Goal: Task Accomplishment & Management: Manage account settings

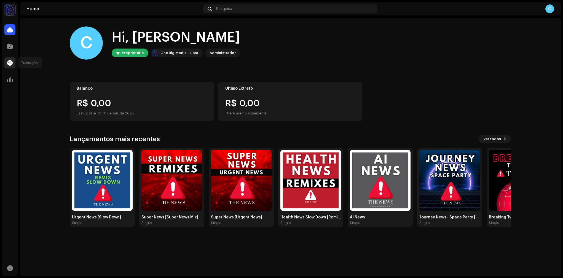
click at [10, 63] on span at bounding box center [10, 63] width 6 height 4
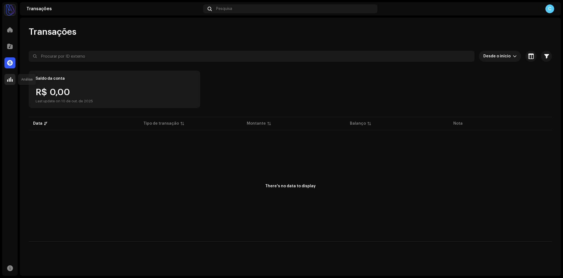
click at [11, 78] on span at bounding box center [10, 79] width 6 height 4
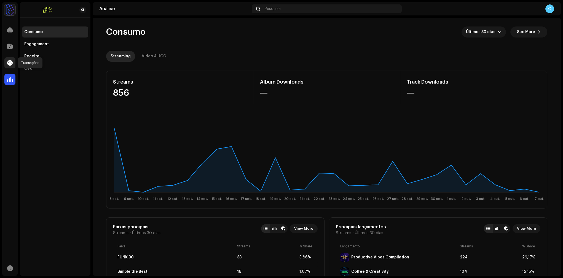
click at [12, 62] on span at bounding box center [10, 63] width 6 height 4
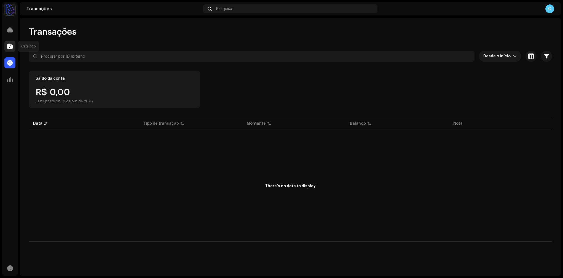
click at [11, 47] on span at bounding box center [10, 46] width 6 height 4
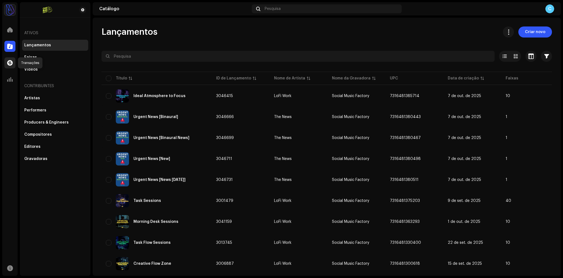
click at [9, 68] on div at bounding box center [9, 62] width 11 height 11
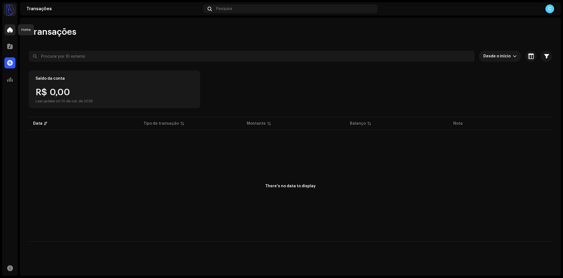
click at [9, 30] on span at bounding box center [10, 30] width 6 height 4
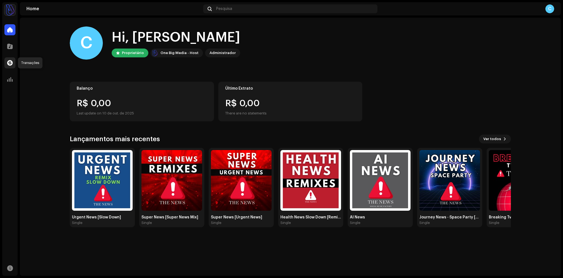
click at [8, 63] on span at bounding box center [10, 63] width 6 height 4
